Goal: Information Seeking & Learning: Check status

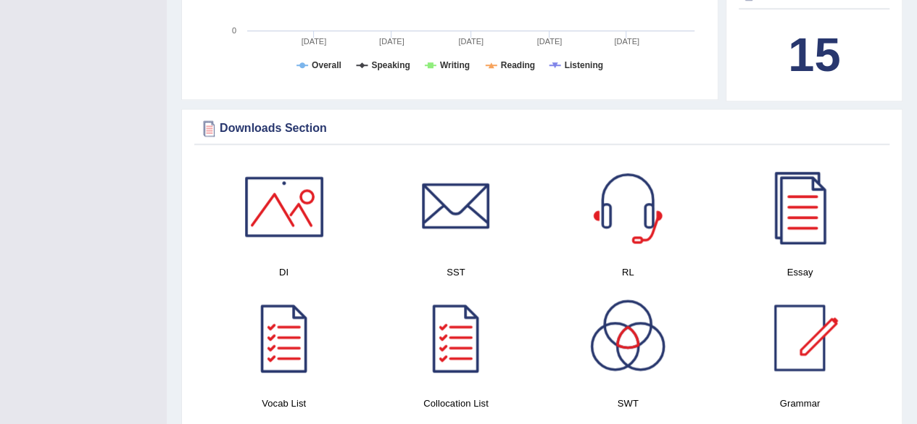
scroll to position [638, 0]
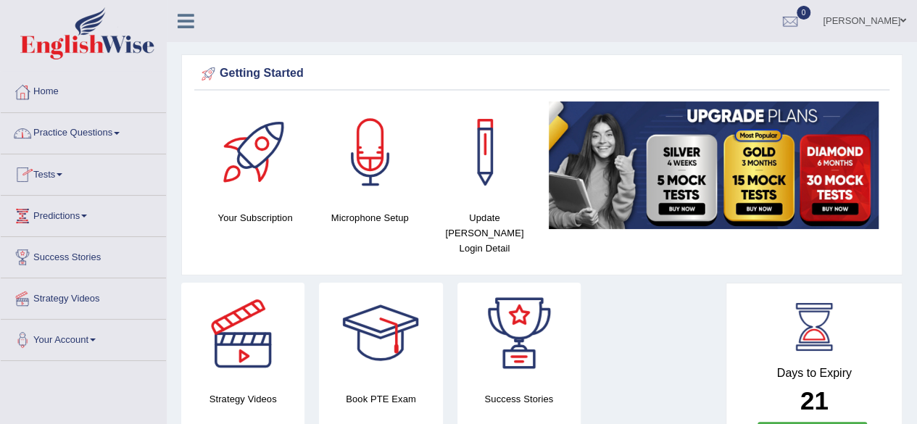
click at [62, 173] on span at bounding box center [60, 174] width 6 height 3
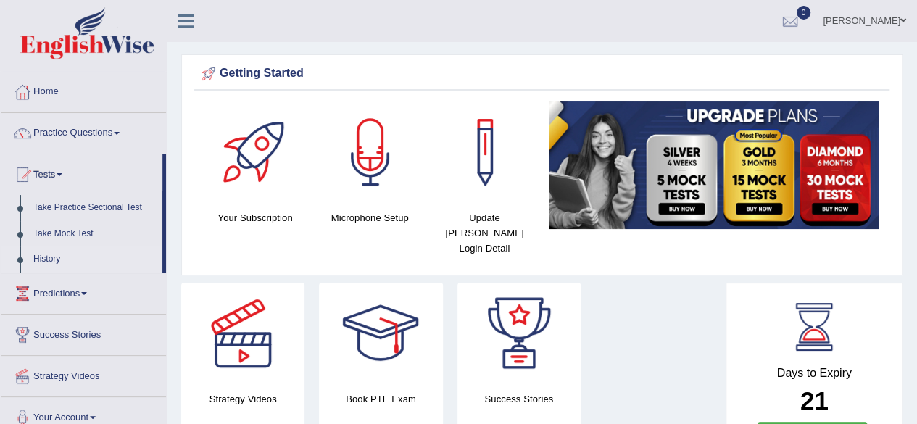
click at [41, 255] on link "History" at bounding box center [95, 259] width 136 height 26
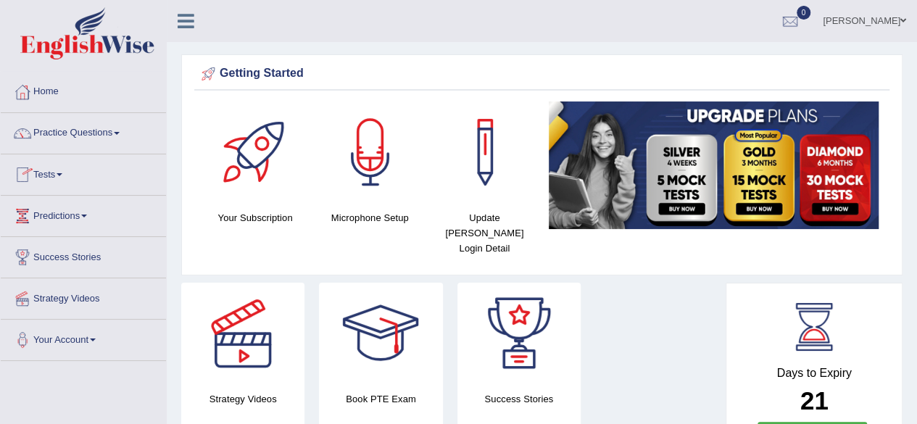
click at [67, 176] on link "Tests" at bounding box center [83, 172] width 165 height 36
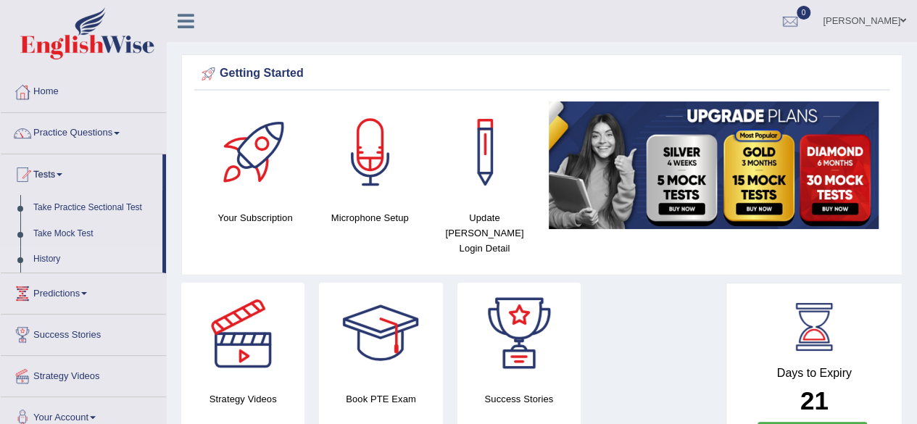
click at [55, 256] on link "History" at bounding box center [95, 259] width 136 height 26
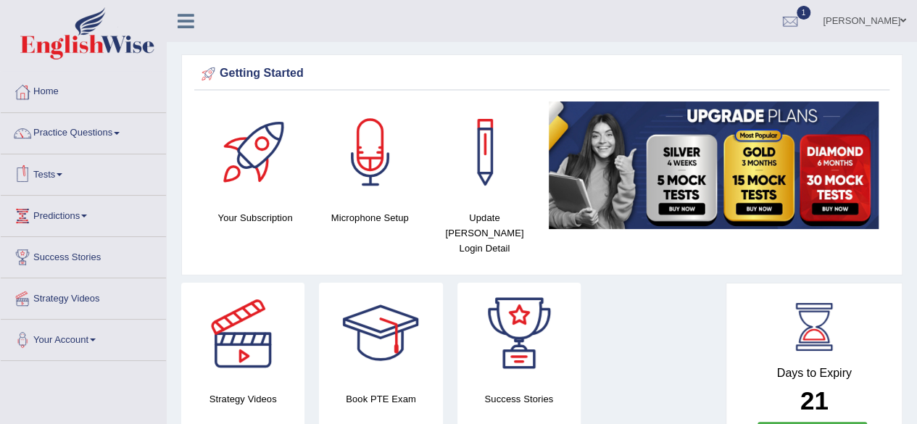
click at [68, 174] on link "Tests" at bounding box center [83, 172] width 165 height 36
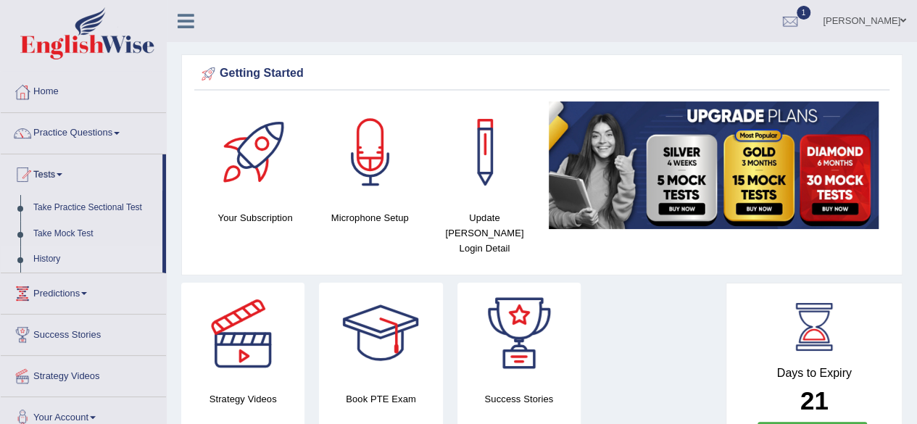
click at [59, 256] on link "History" at bounding box center [95, 259] width 136 height 26
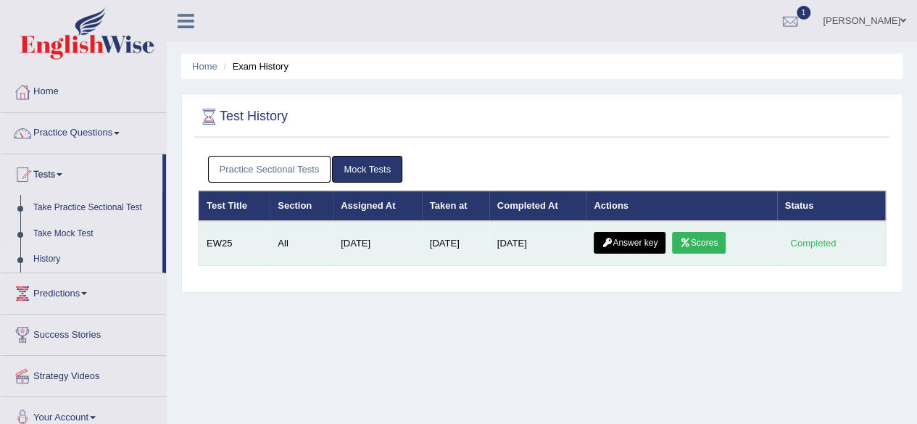
click at [714, 240] on link "Scores" at bounding box center [699, 243] width 54 height 22
click at [702, 241] on link "Scores" at bounding box center [699, 243] width 54 height 22
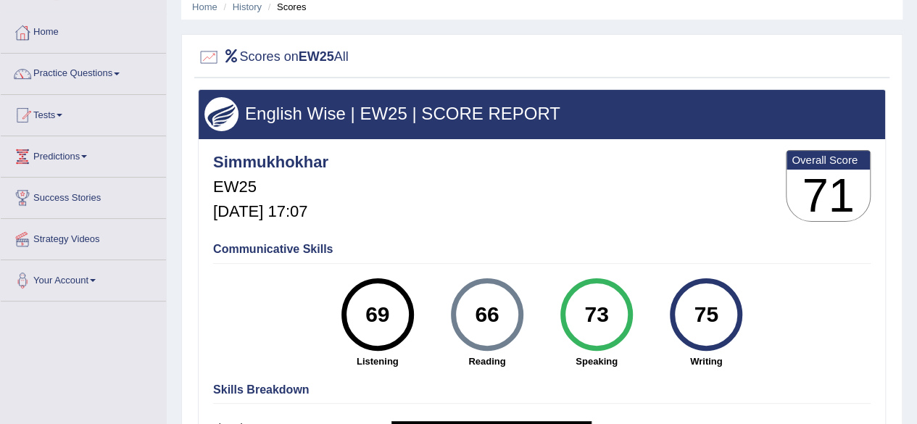
scroll to position [58, 0]
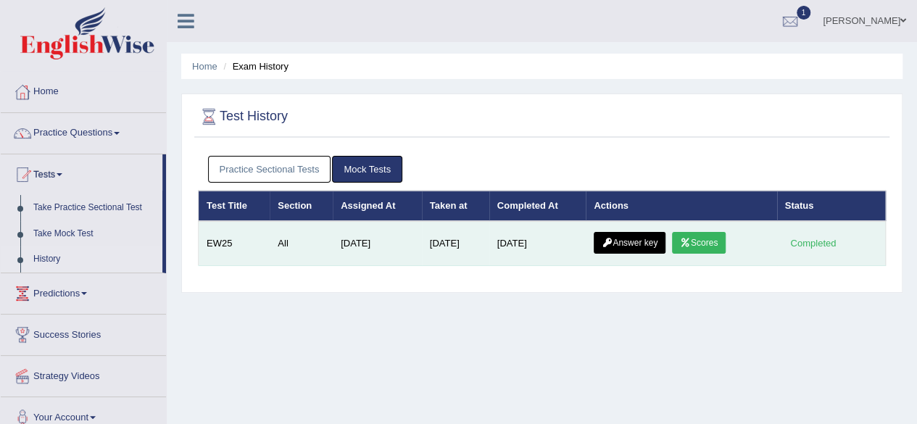
click at [632, 247] on link "Answer key" at bounding box center [630, 243] width 72 height 22
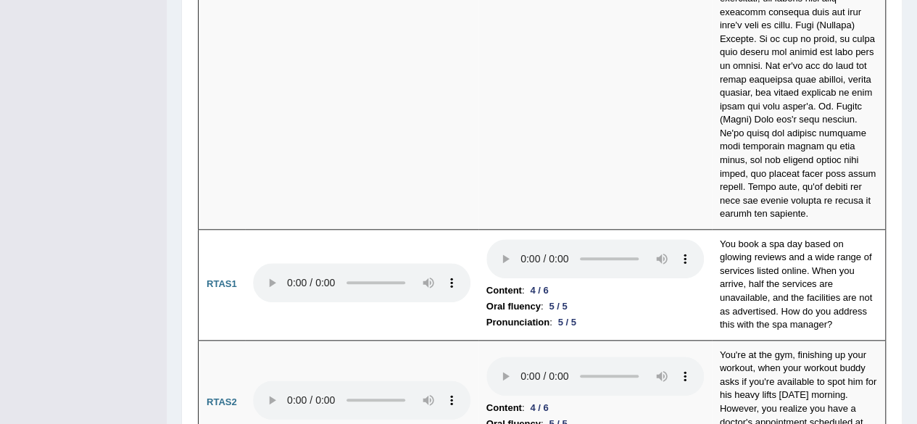
scroll to position [6083, 0]
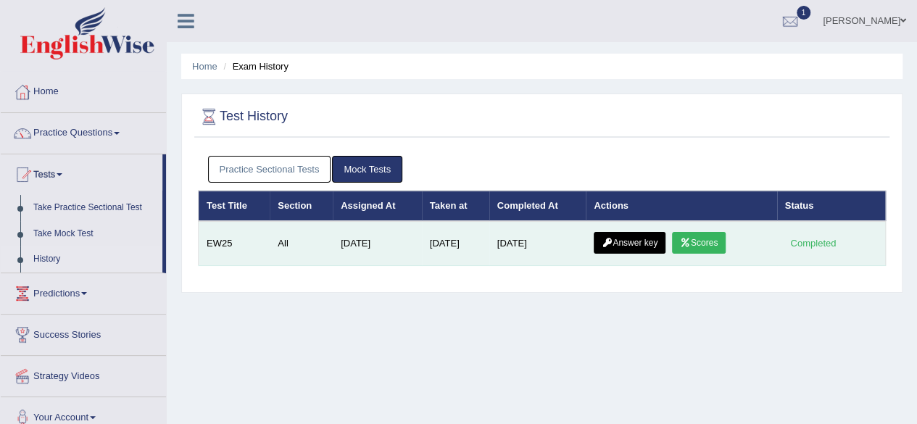
click at [694, 233] on link "Scores" at bounding box center [699, 243] width 54 height 22
click at [605, 238] on link "Answer key" at bounding box center [630, 243] width 72 height 22
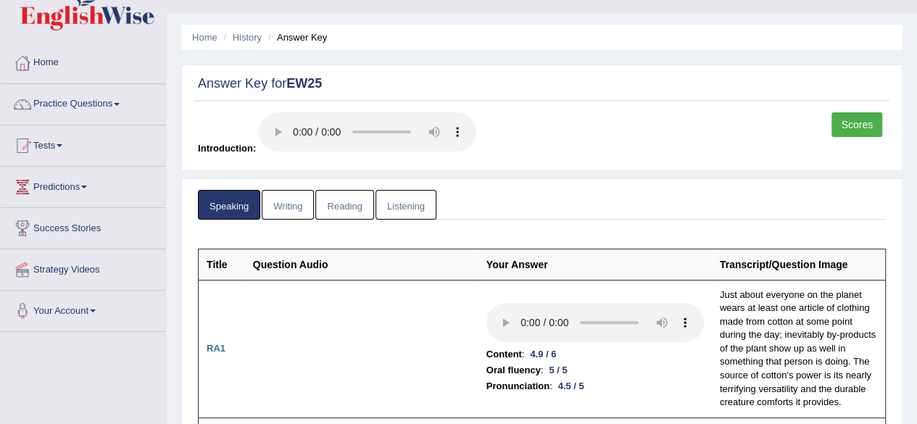
click at [304, 202] on link "Writing" at bounding box center [288, 205] width 52 height 30
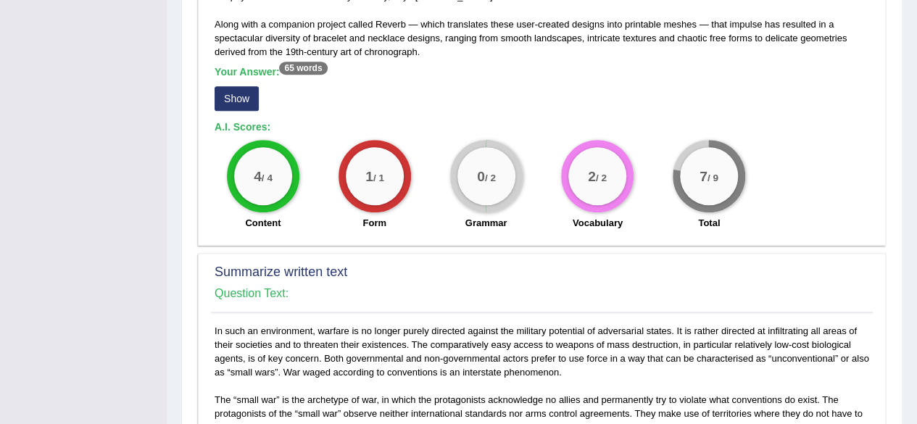
scroll to position [522, 0]
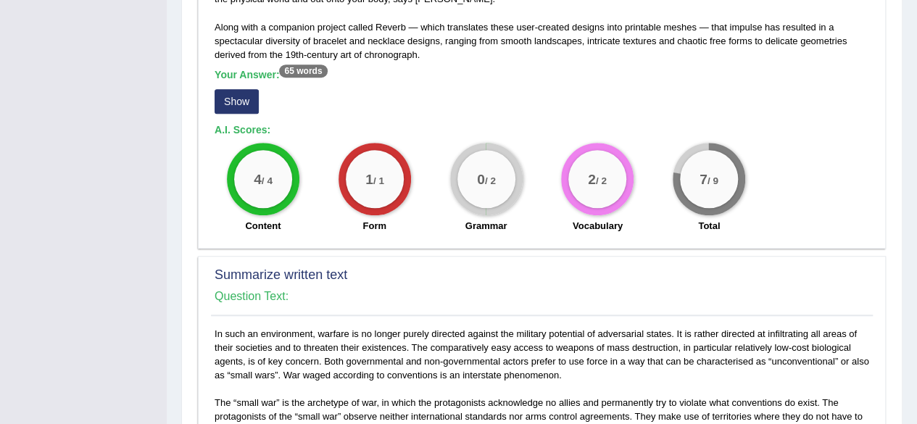
click at [236, 104] on button "Show" at bounding box center [237, 101] width 44 height 25
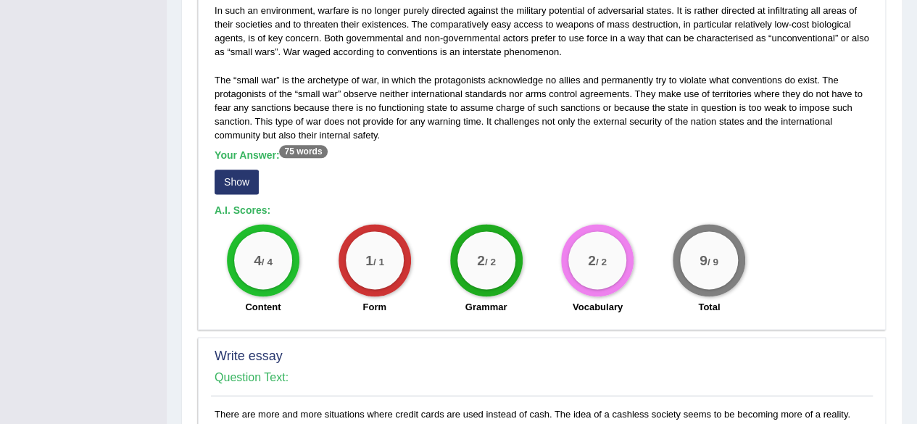
scroll to position [870, 0]
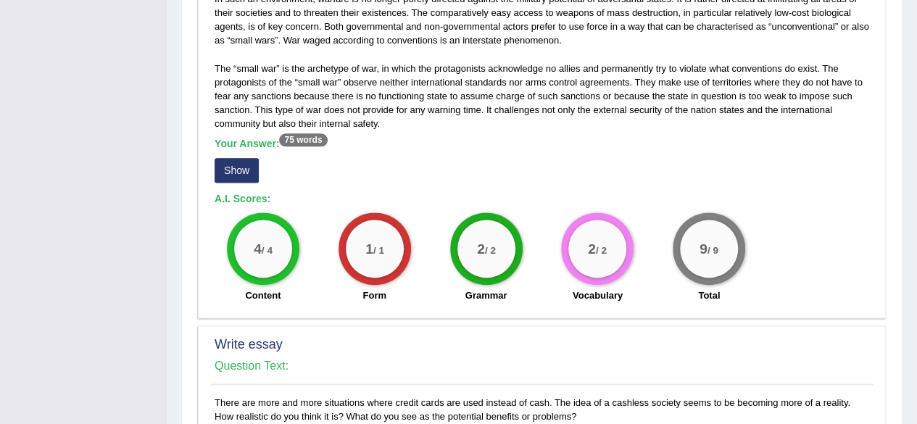
click at [244, 161] on button "Show" at bounding box center [237, 170] width 44 height 25
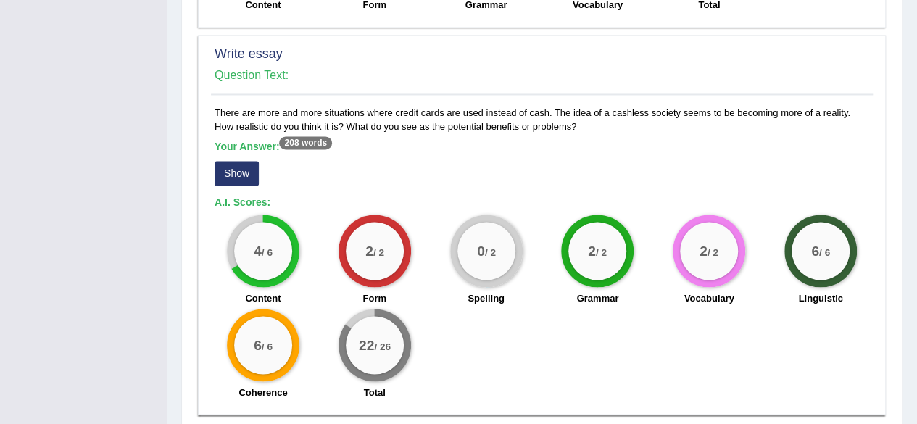
scroll to position [1189, 0]
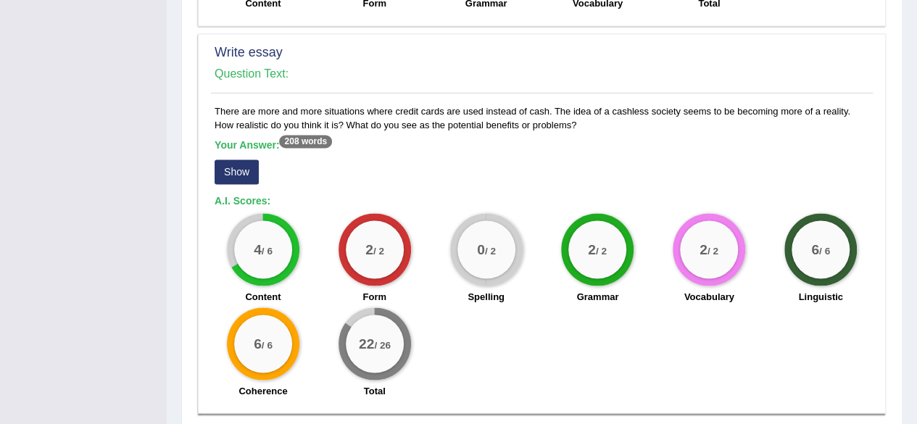
click at [244, 162] on button "Show" at bounding box center [237, 171] width 44 height 25
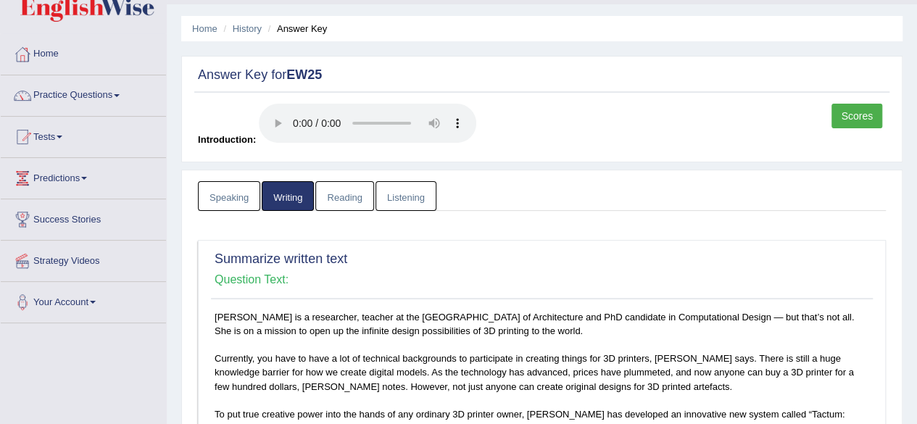
scroll to position [0, 0]
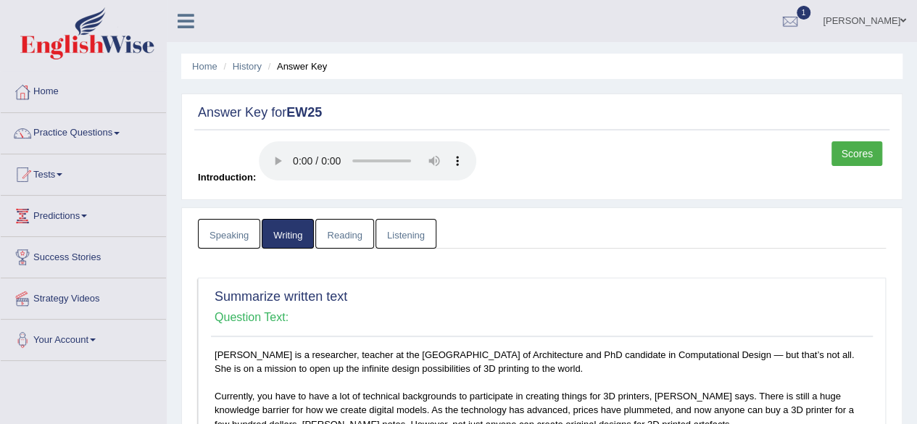
click at [333, 237] on link "Reading" at bounding box center [344, 234] width 58 height 30
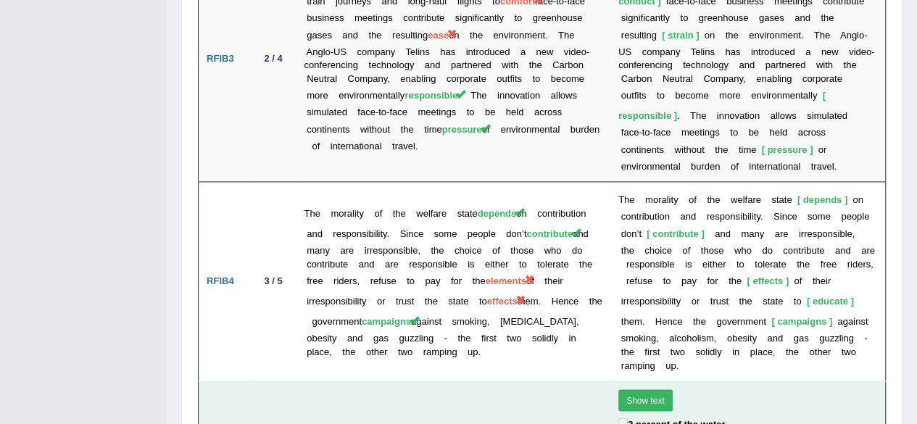
scroll to position [3789, 0]
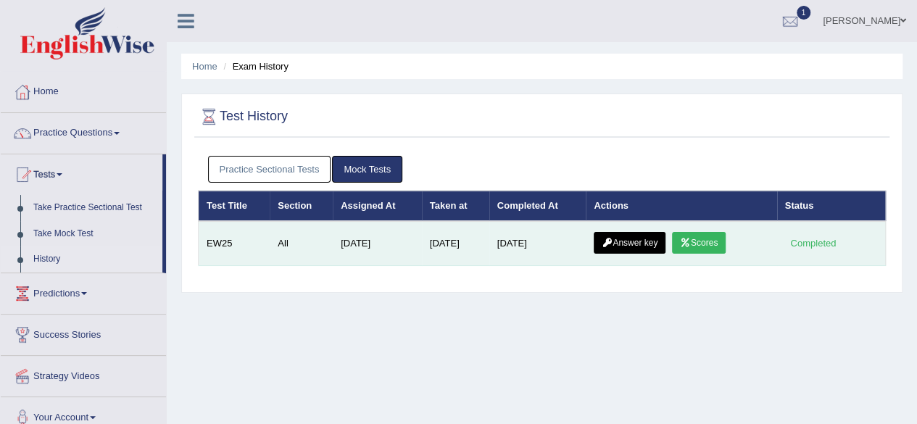
click at [645, 237] on link "Answer key" at bounding box center [630, 243] width 72 height 22
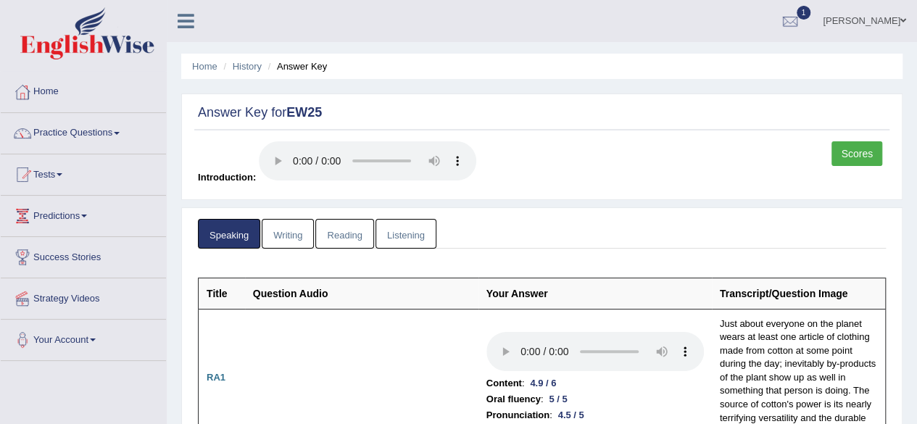
click at [390, 226] on link "Listening" at bounding box center [405, 234] width 61 height 30
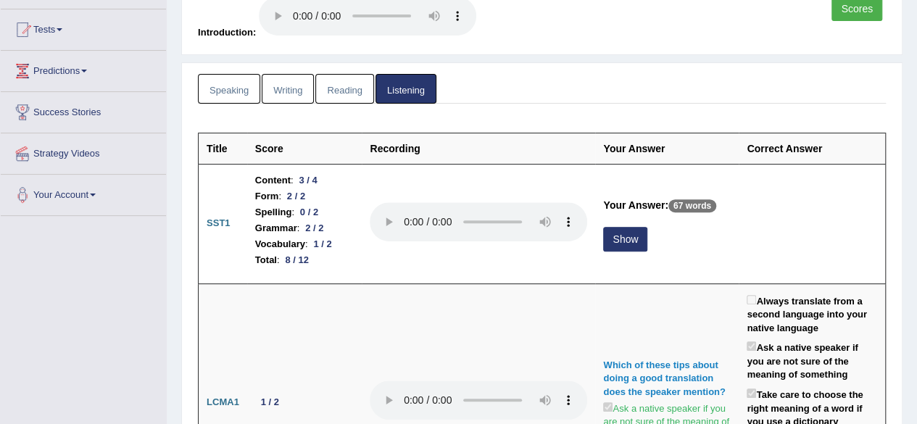
scroll to position [203, 0]
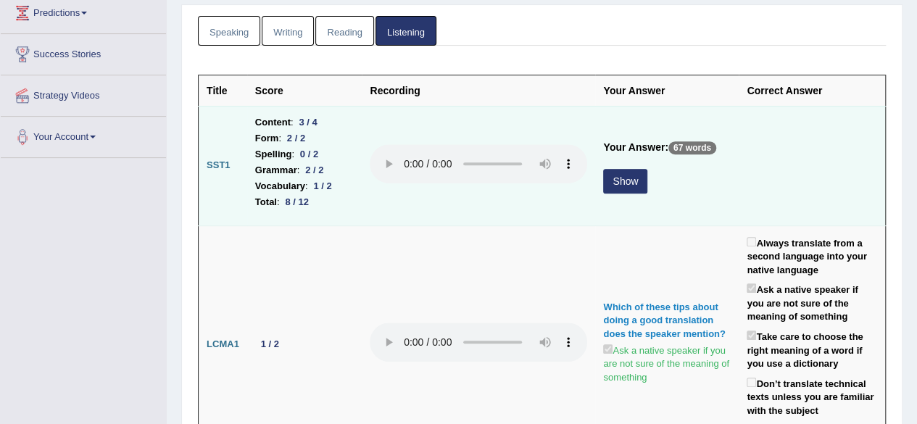
click at [607, 172] on button "Show" at bounding box center [625, 181] width 44 height 25
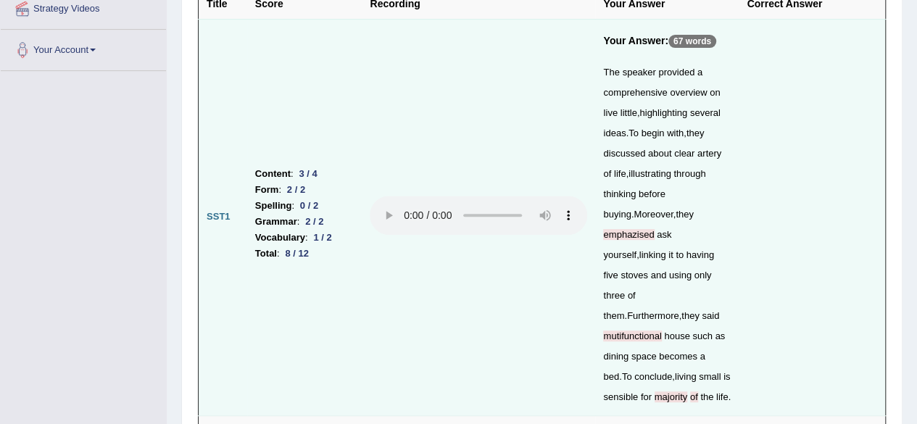
scroll to position [319, 0]
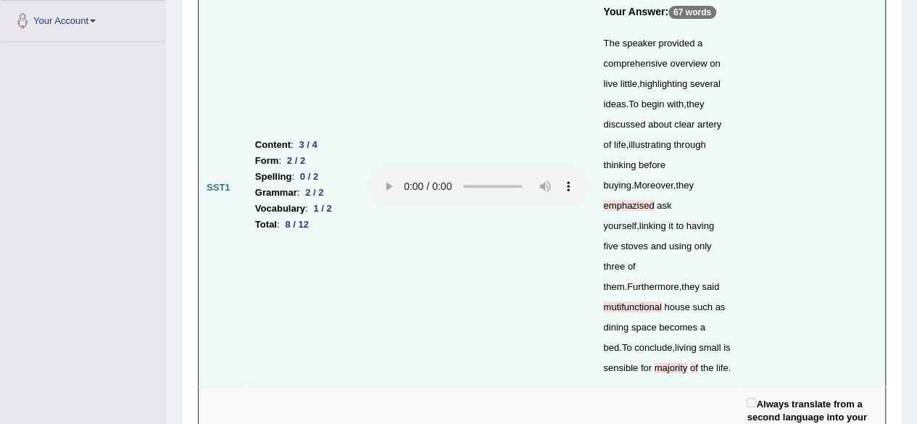
click at [606, 173] on div "The speaker provided a comprehensive overview on live little , highlighting sev…" at bounding box center [667, 205] width 128 height 345
click at [855, 137] on td at bounding box center [812, 188] width 146 height 396
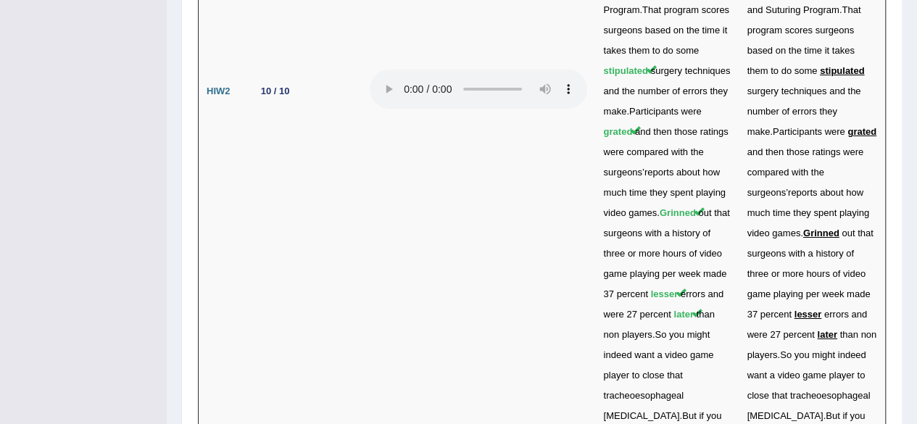
scroll to position [5233, 0]
